Goal: Information Seeking & Learning: Learn about a topic

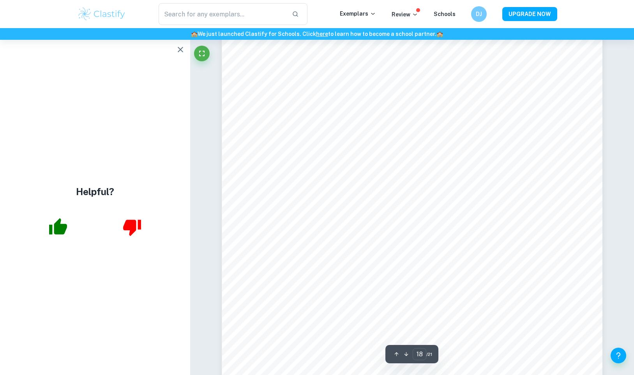
scroll to position [8752, 0]
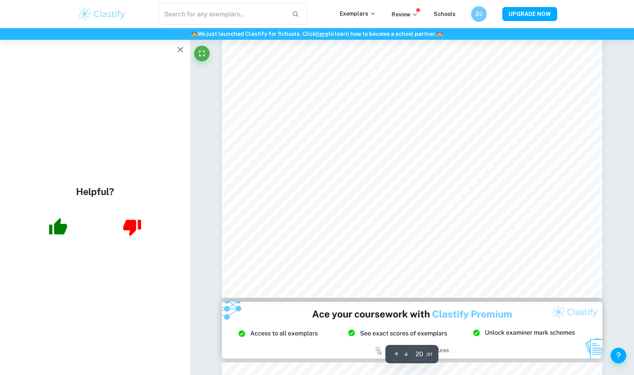
type input "21"
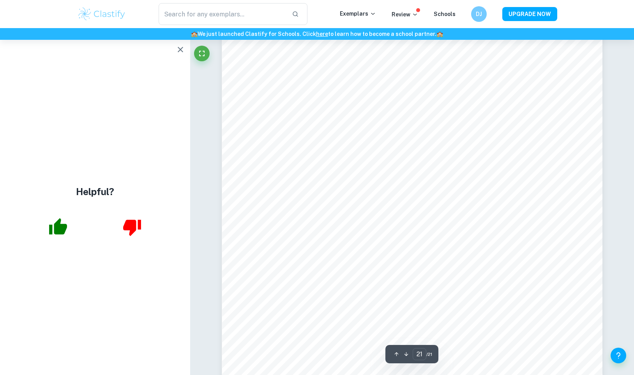
scroll to position [10406, 0]
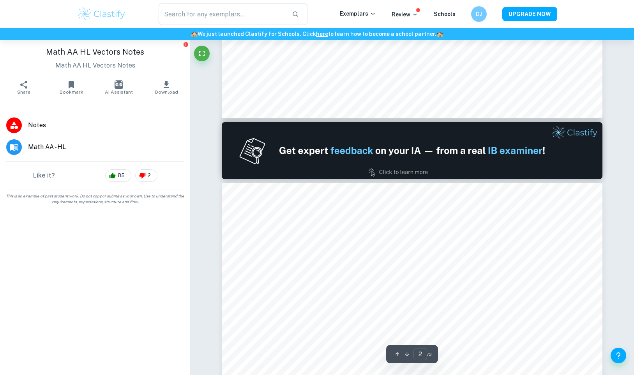
type input "1"
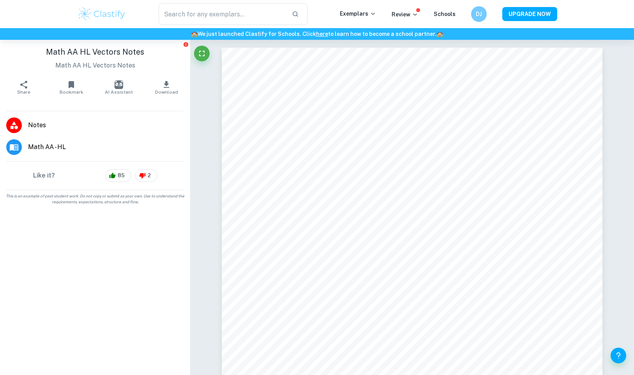
click at [111, 50] on h1 "Math AA HL Vectors Notes" at bounding box center [95, 52] width 178 height 12
copy h1 "Math AA HL Vectors Notes"
click at [190, 15] on input "text" at bounding box center [223, 14] width 128 height 22
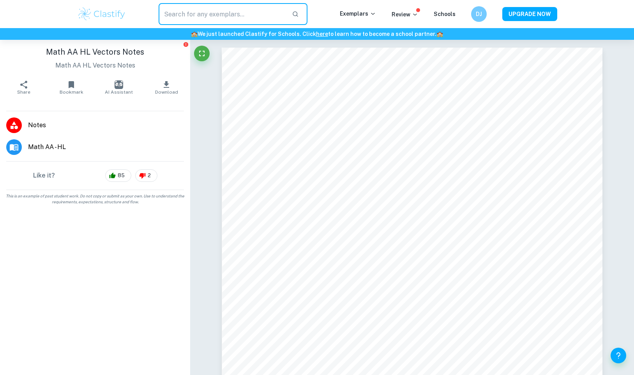
paste input "Math AA HL Vectors Notes"
click at [189, 14] on input "Math AA HL Vectors Notes" at bounding box center [223, 14] width 128 height 22
type input "Math AI HL Vectors Notes"
